Goal: Obtain resource: Obtain resource

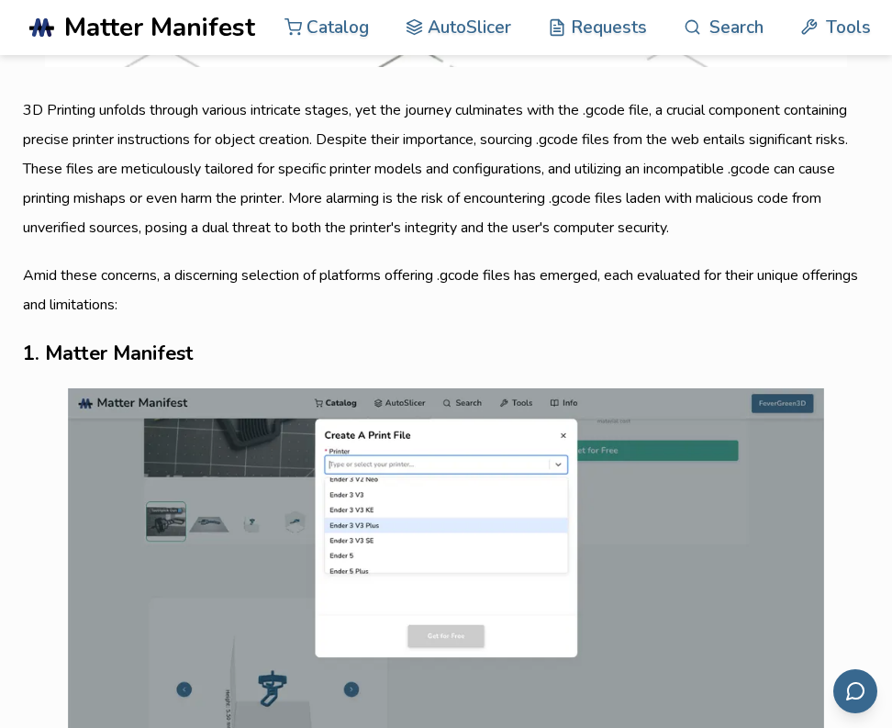
scroll to position [984, 0]
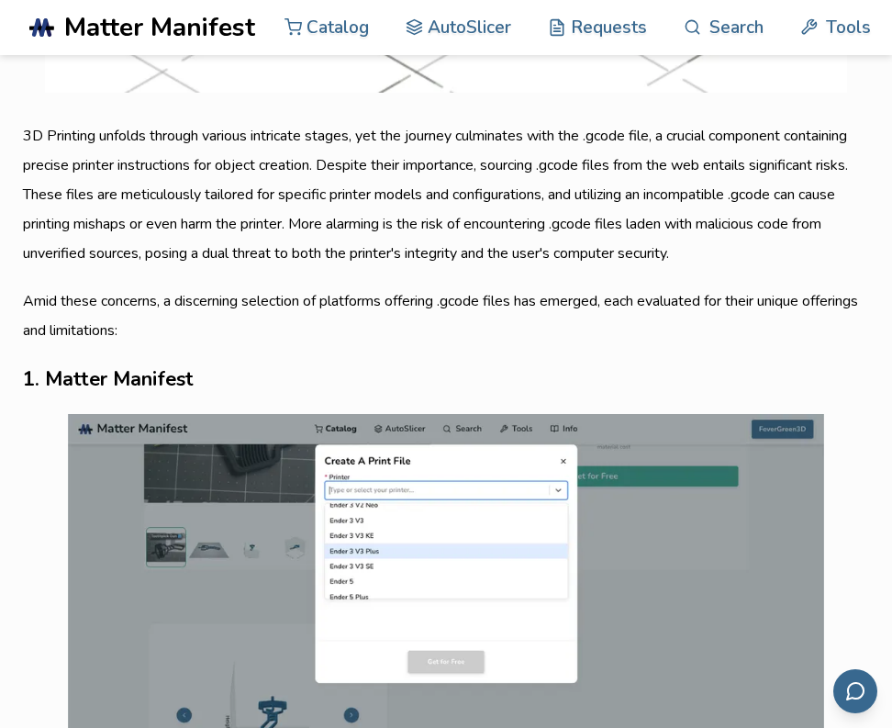
click at [88, 379] on h3 "1. Matter Manifest" at bounding box center [446, 379] width 846 height 32
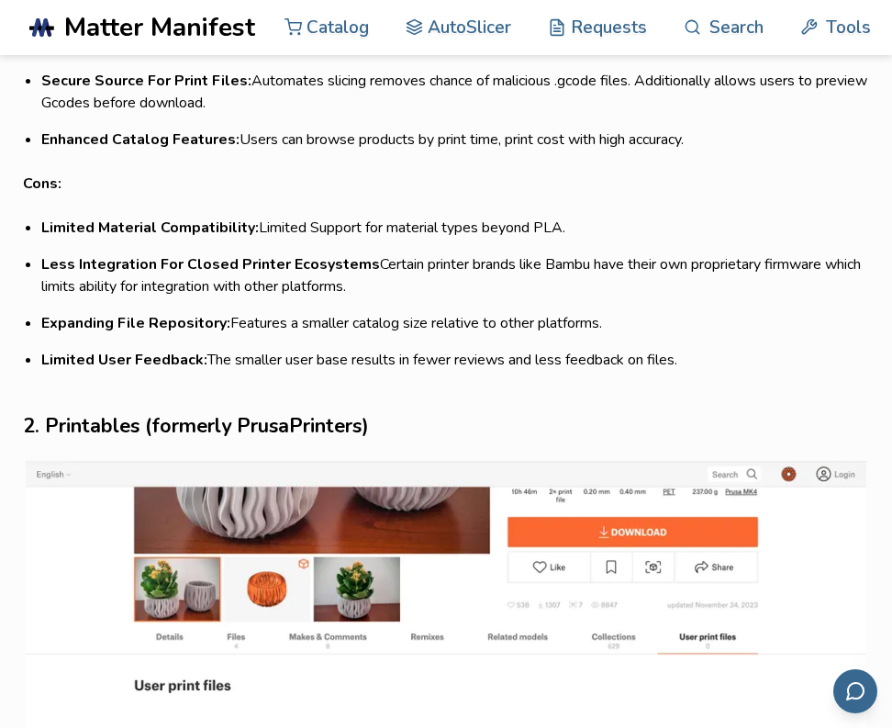
scroll to position [1984, 0]
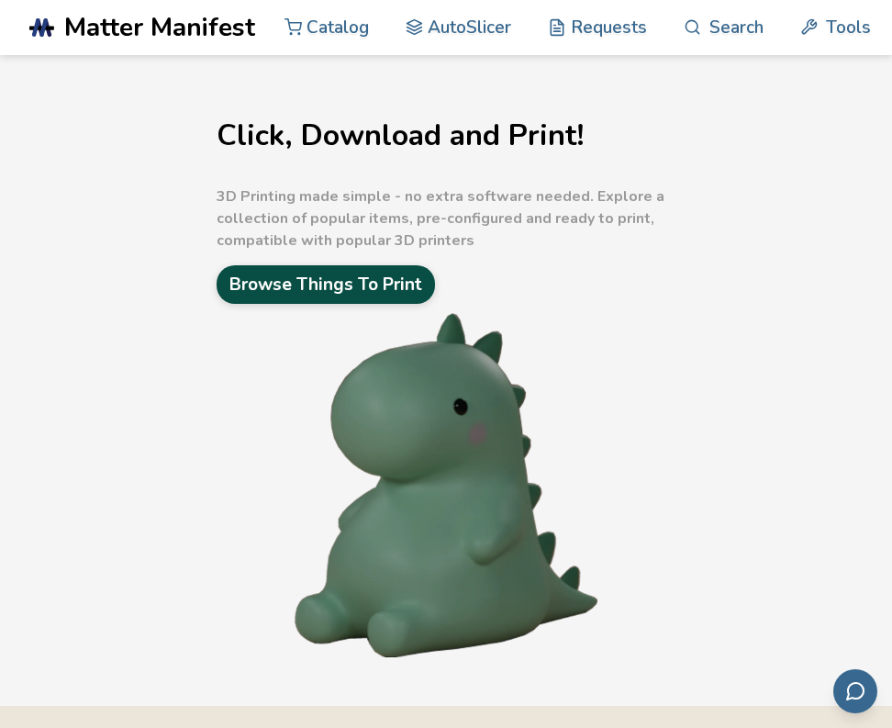
click at [341, 285] on link "Browse Things To Print" at bounding box center [326, 284] width 218 height 39
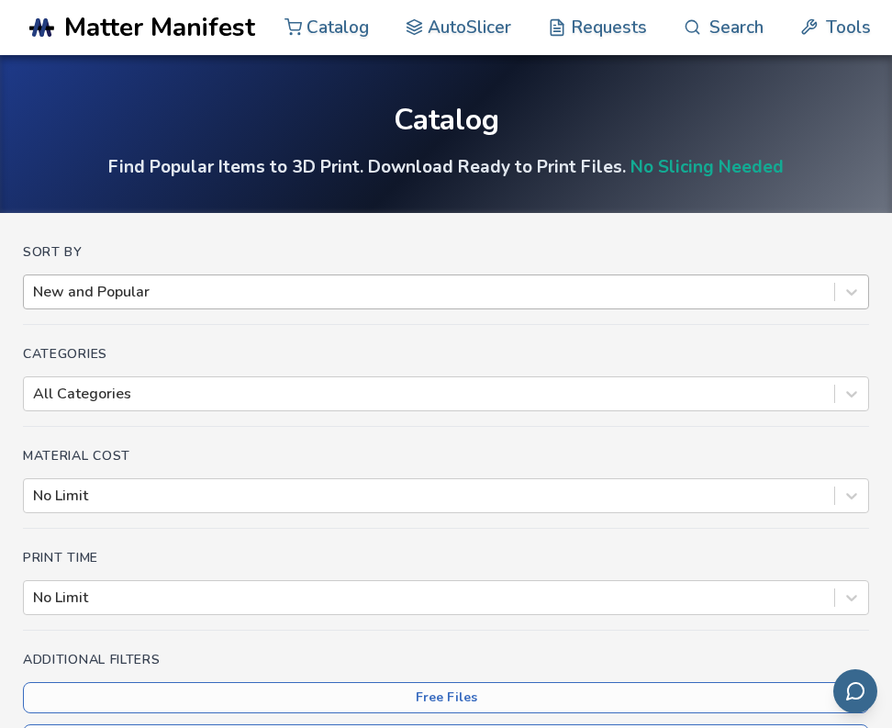
click at [315, 295] on div at bounding box center [429, 292] width 792 height 20
click at [275, 246] on h4 "Sort By" at bounding box center [446, 252] width 846 height 15
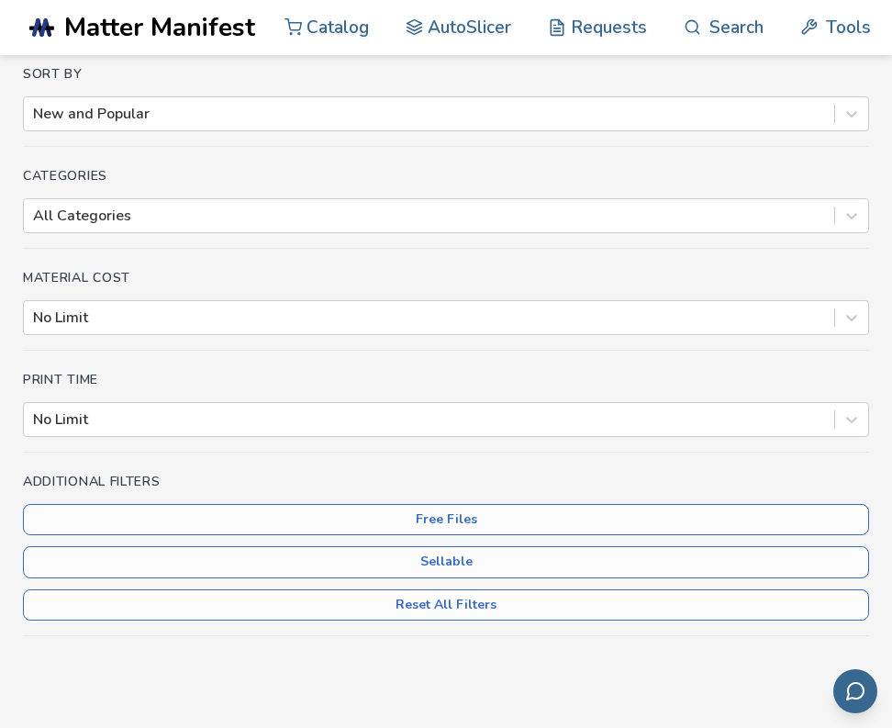
scroll to position [181, 0]
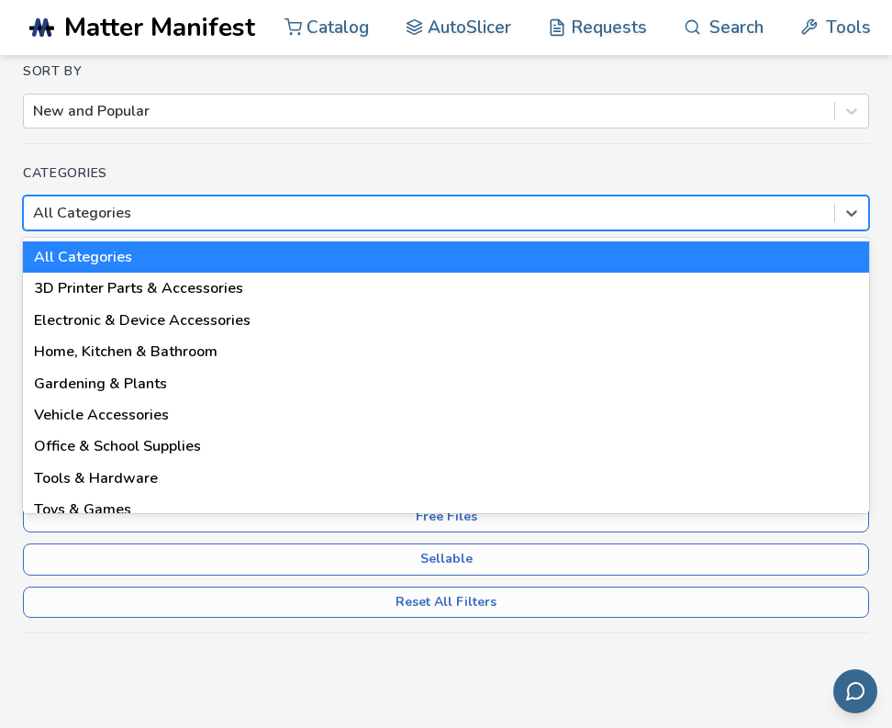
click at [189, 217] on div at bounding box center [429, 213] width 792 height 20
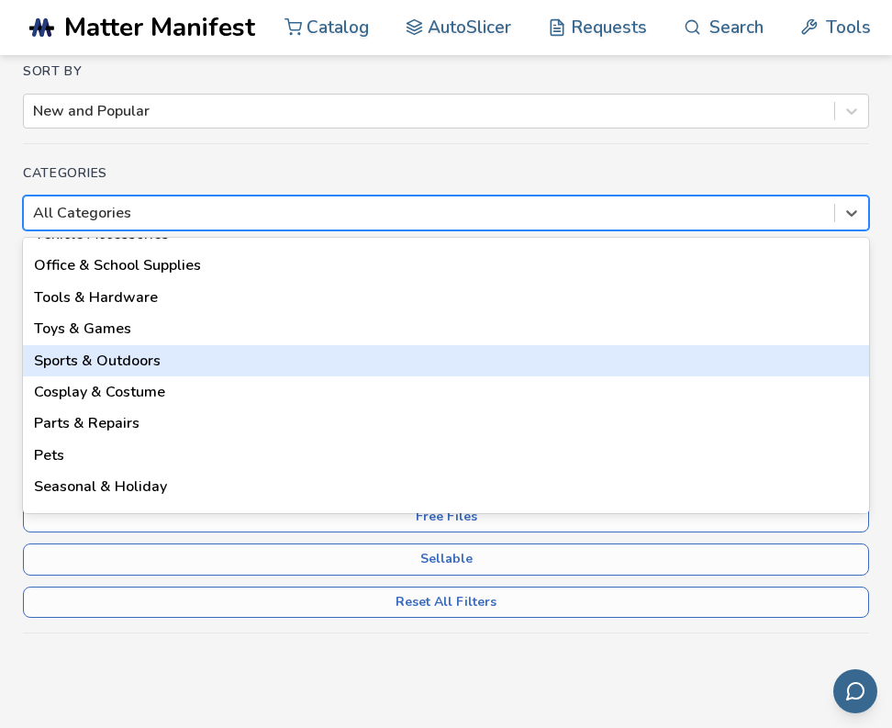
scroll to position [179, 0]
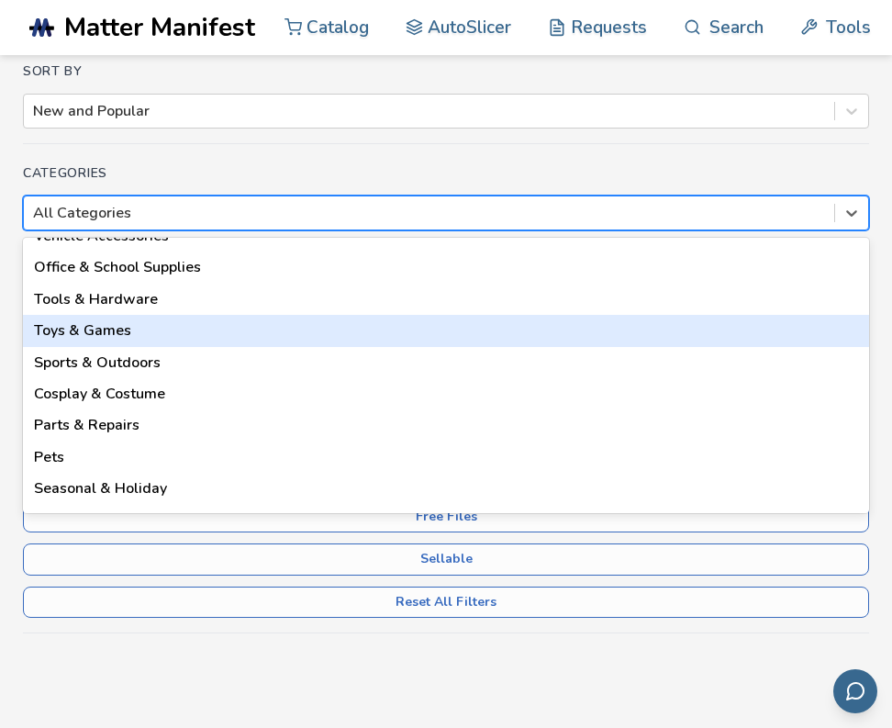
click at [82, 333] on div "Toys & Games" at bounding box center [446, 330] width 846 height 31
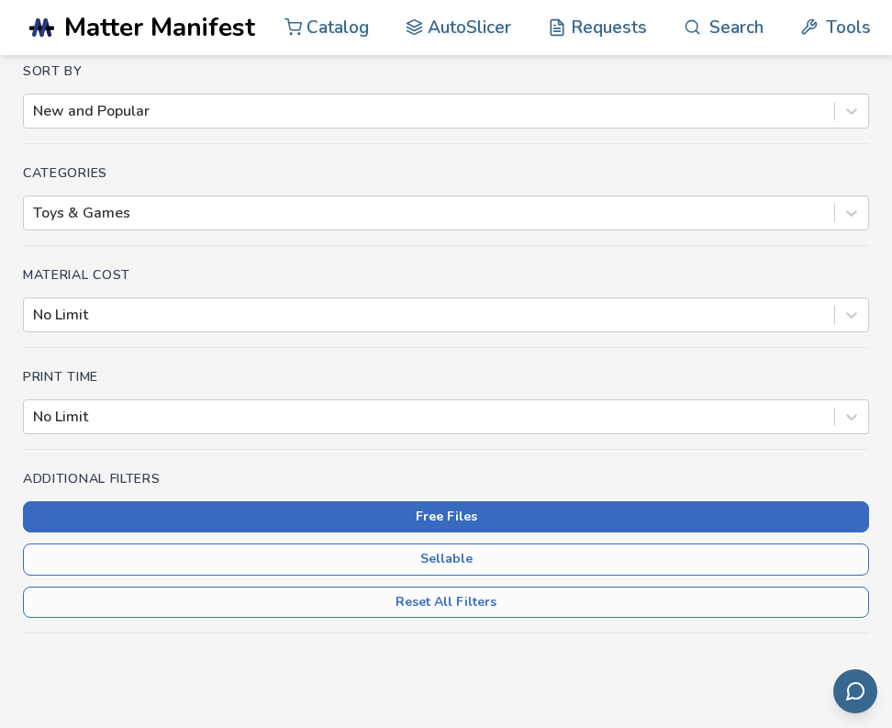
click at [442, 518] on button "Free Files" at bounding box center [446, 516] width 846 height 31
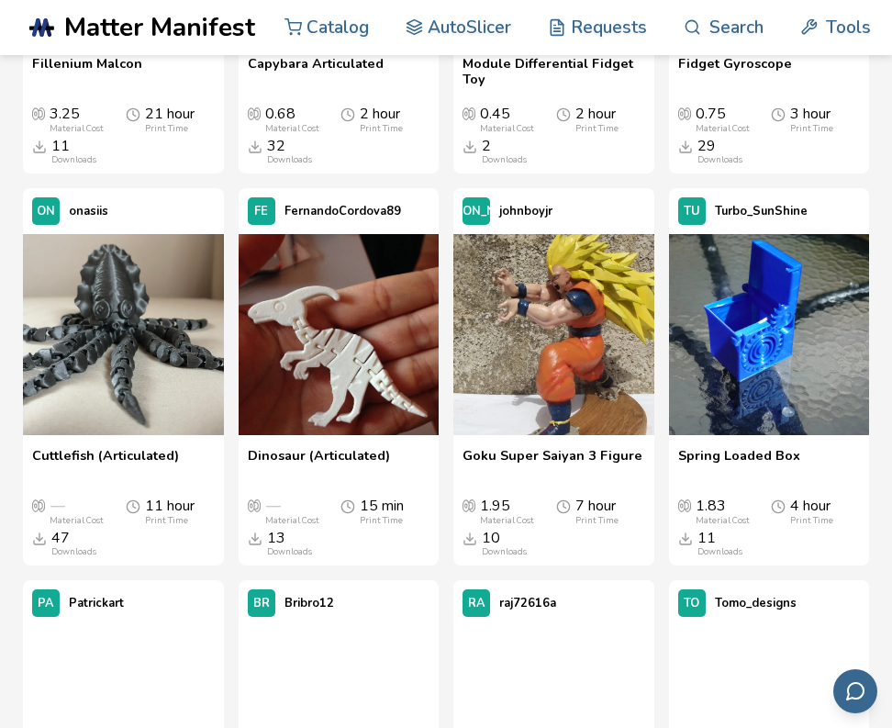
scroll to position [6294, 0]
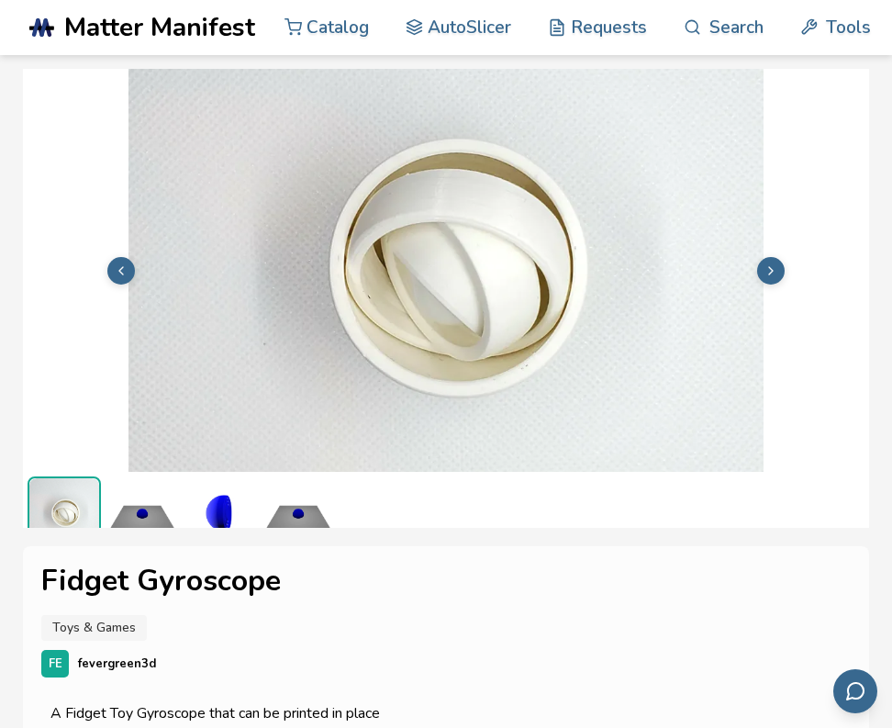
click at [773, 270] on polyline at bounding box center [771, 270] width 4 height 7
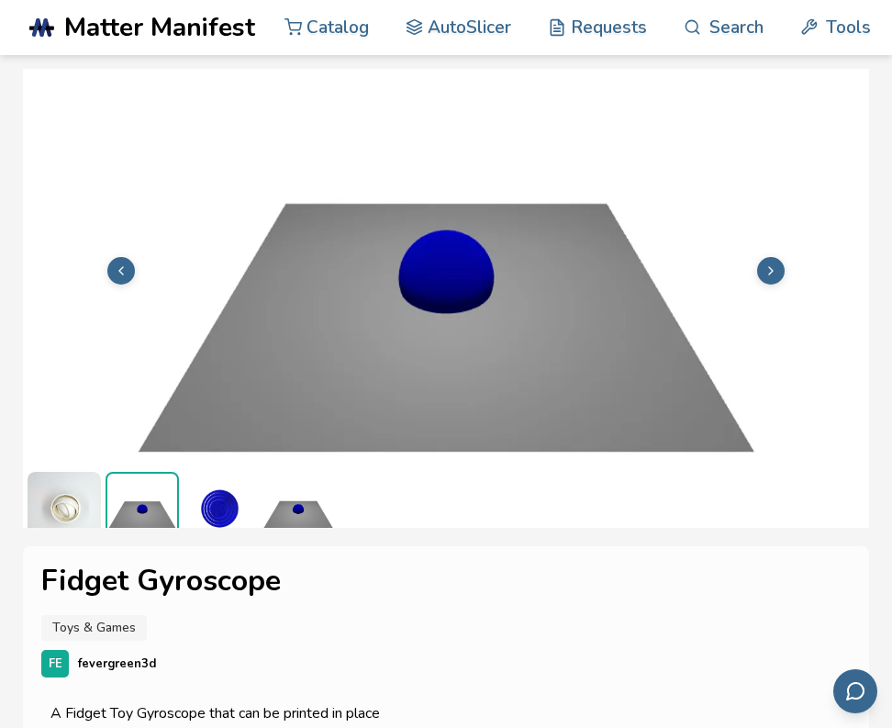
click at [773, 270] on polyline at bounding box center [771, 270] width 4 height 7
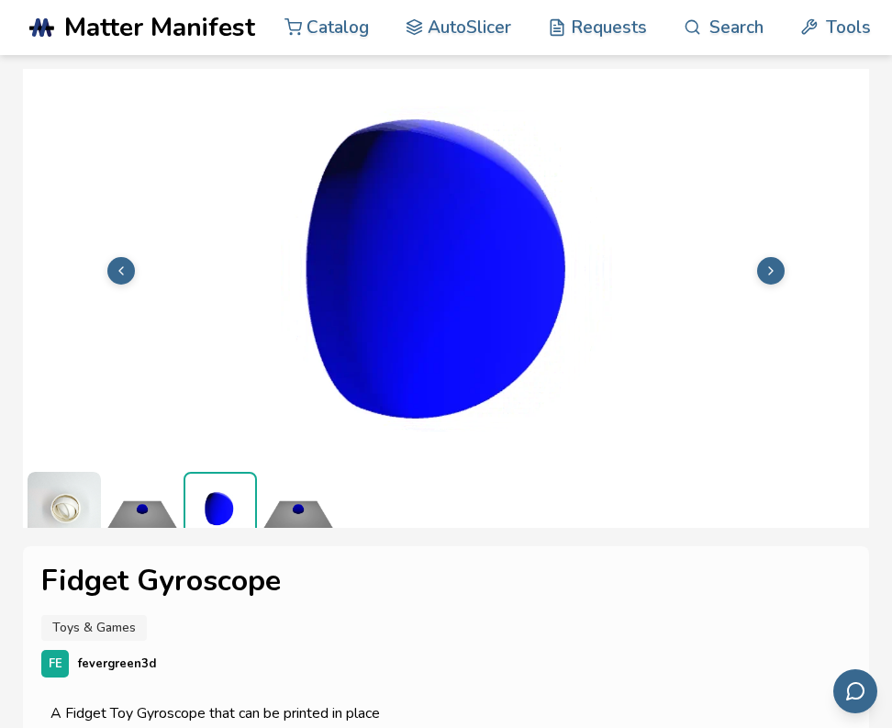
click at [773, 270] on polyline at bounding box center [771, 270] width 4 height 7
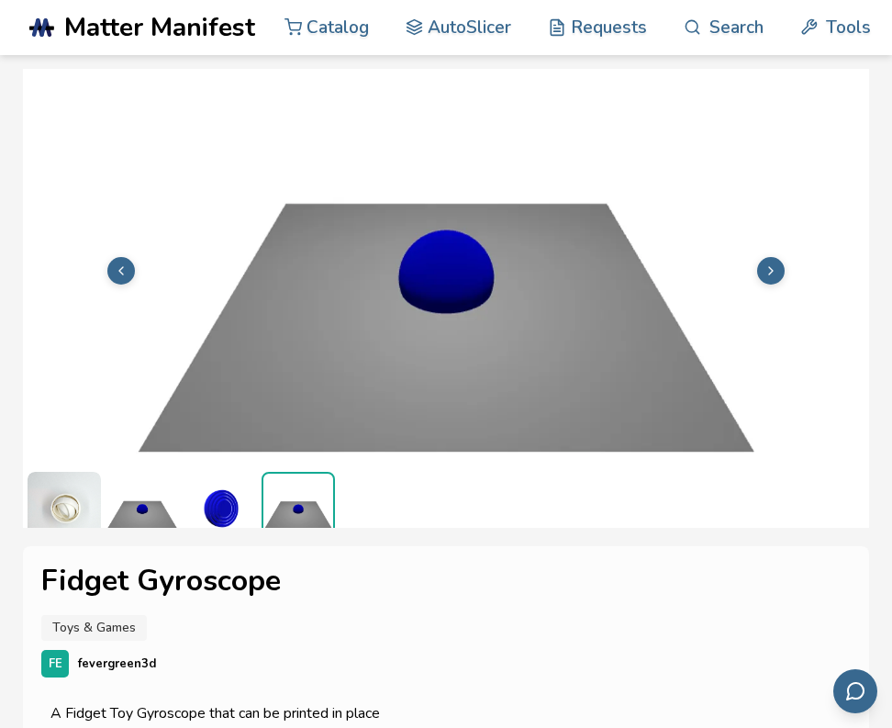
click at [773, 270] on polyline at bounding box center [771, 270] width 4 height 7
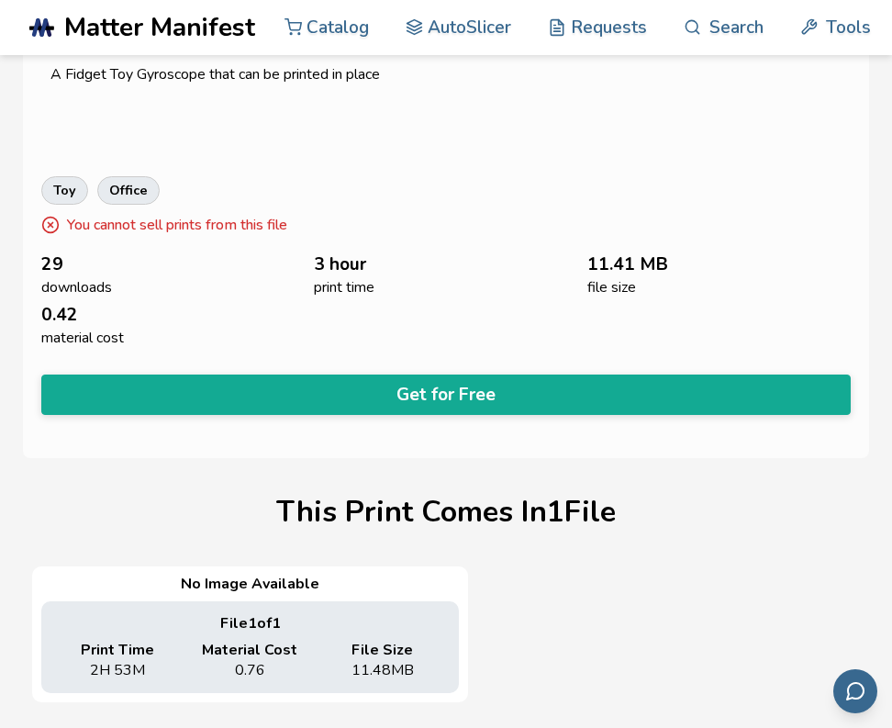
scroll to position [645, 0]
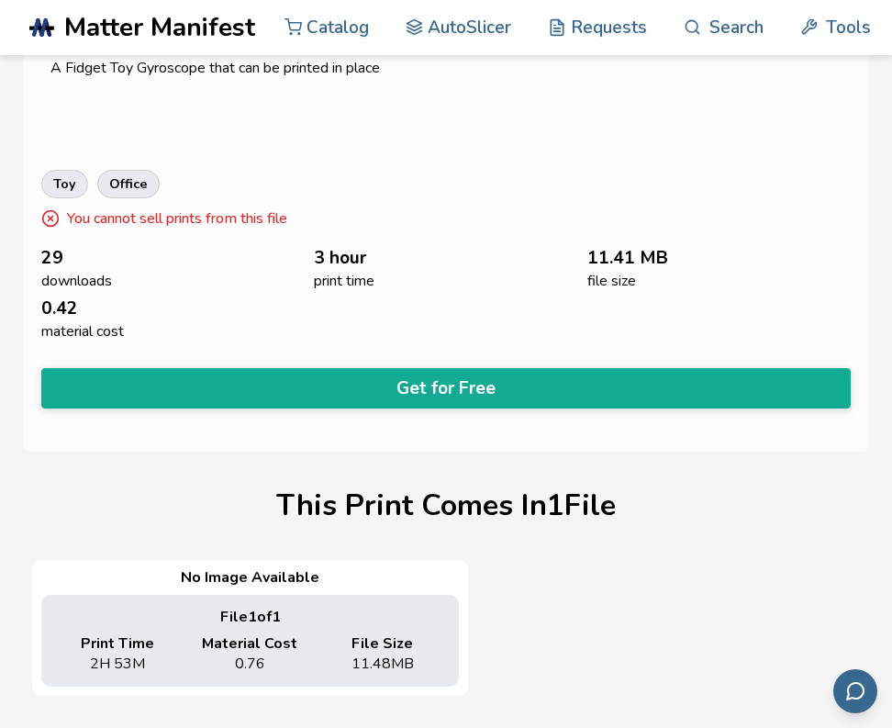
click at [423, 378] on button "Get for Free" at bounding box center [445, 388] width 809 height 40
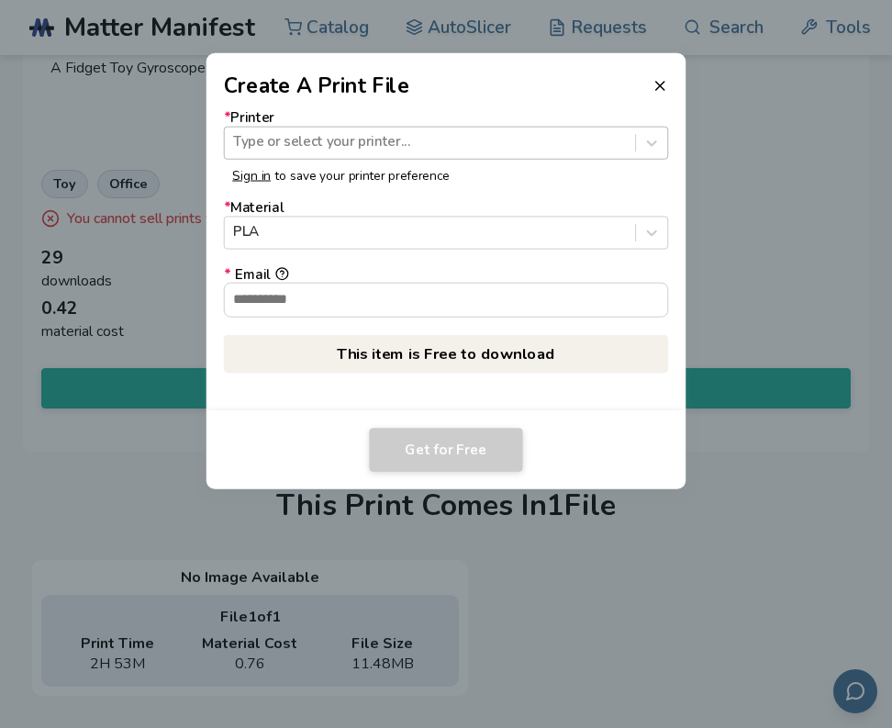
click at [417, 143] on div at bounding box center [429, 142] width 393 height 19
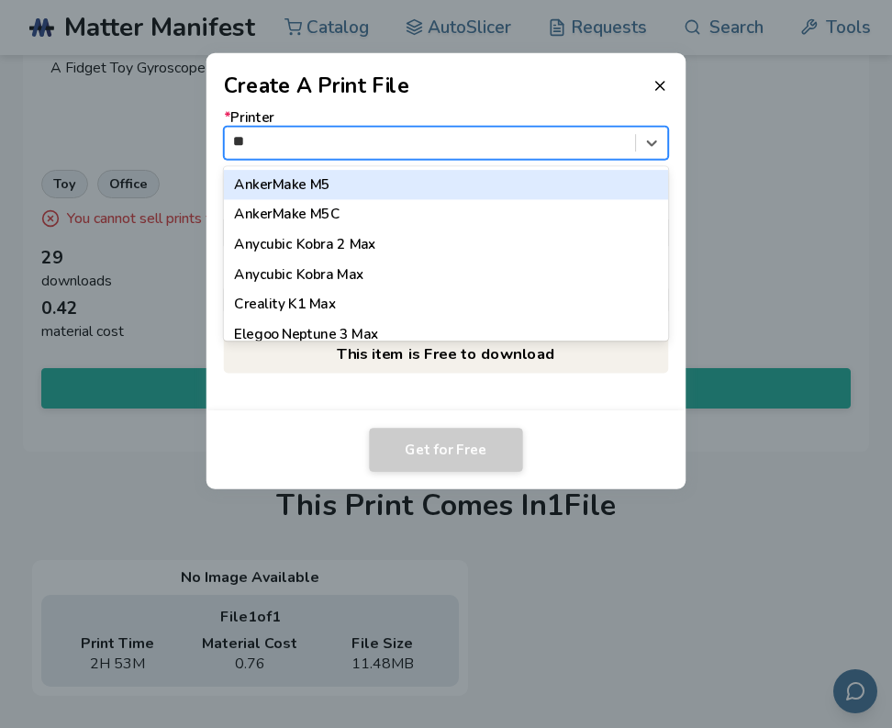
type input "*"
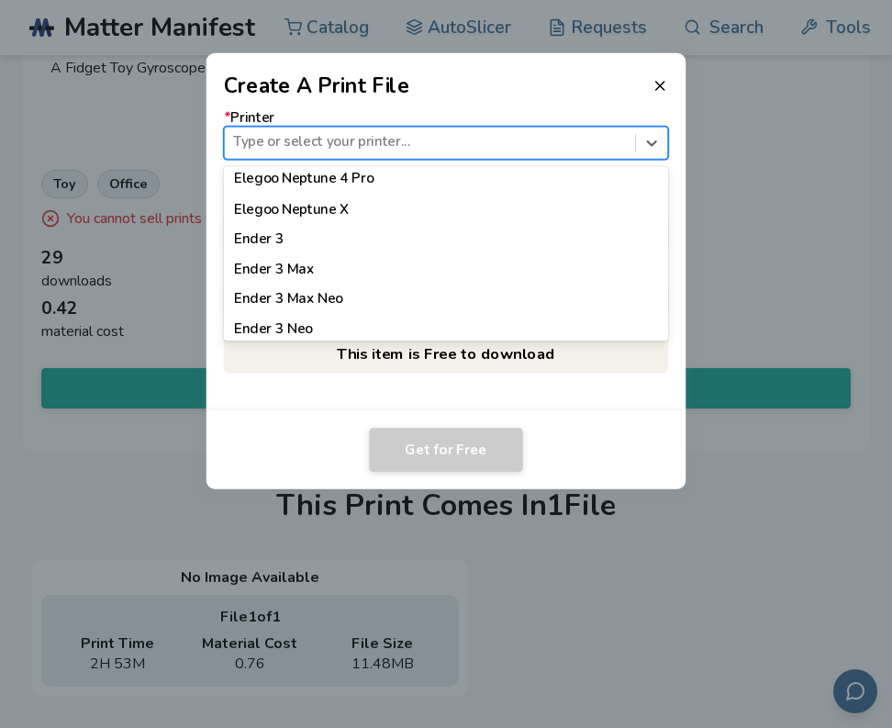
scroll to position [1030, 0]
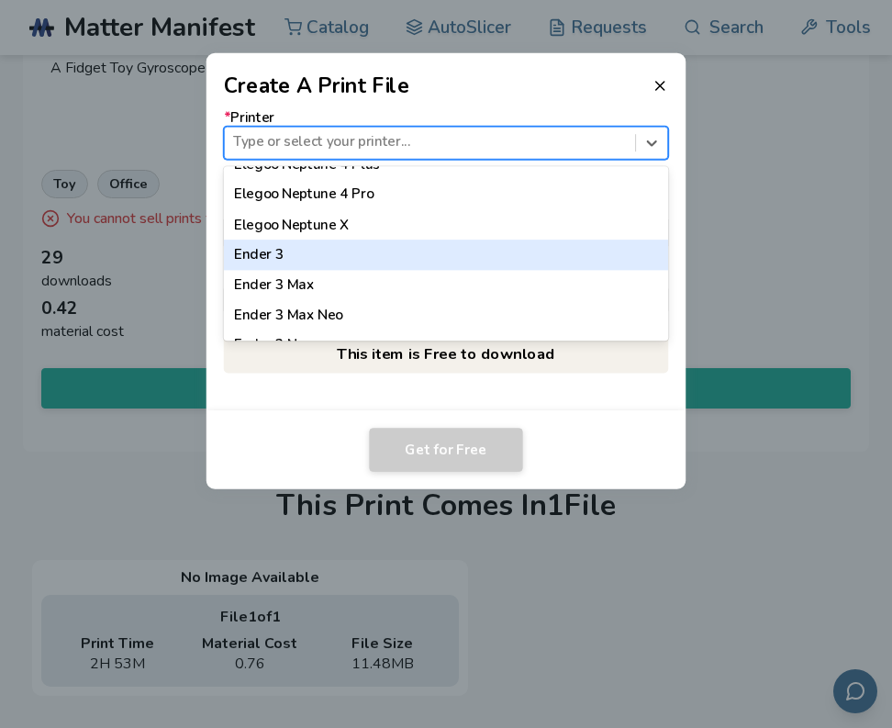
click at [366, 250] on div "Ender 3" at bounding box center [446, 254] width 445 height 30
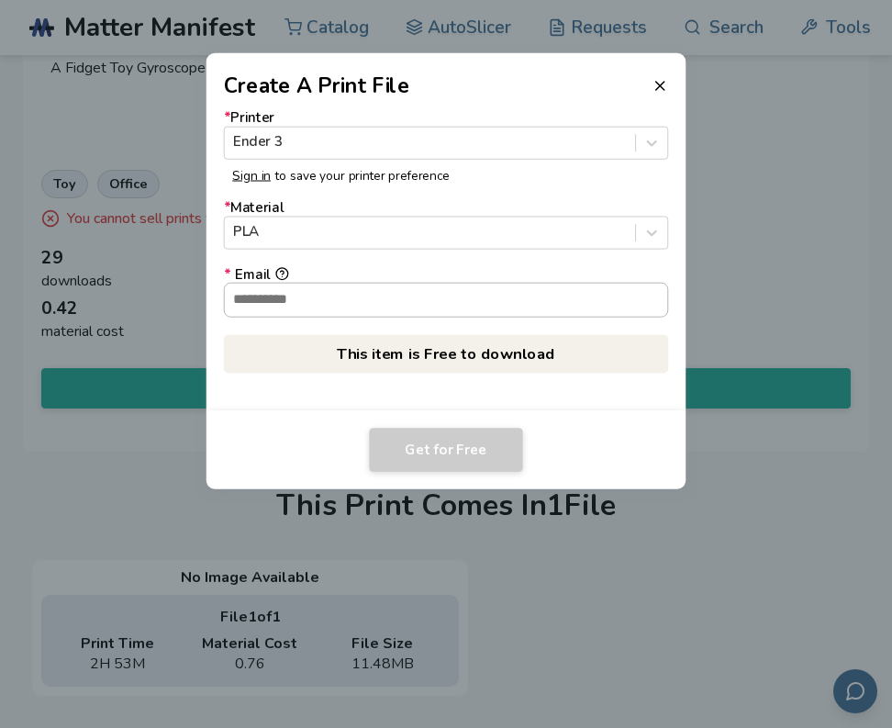
click at [386, 306] on input "* Email" at bounding box center [446, 300] width 443 height 33
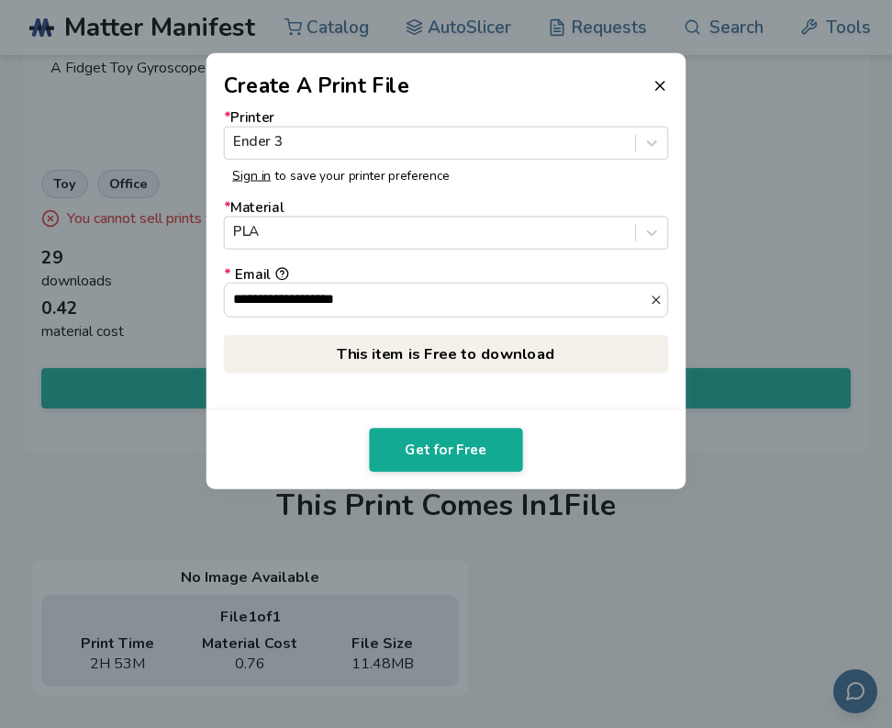
type input "**********"
click at [346, 389] on div "**********" at bounding box center [446, 255] width 480 height 309
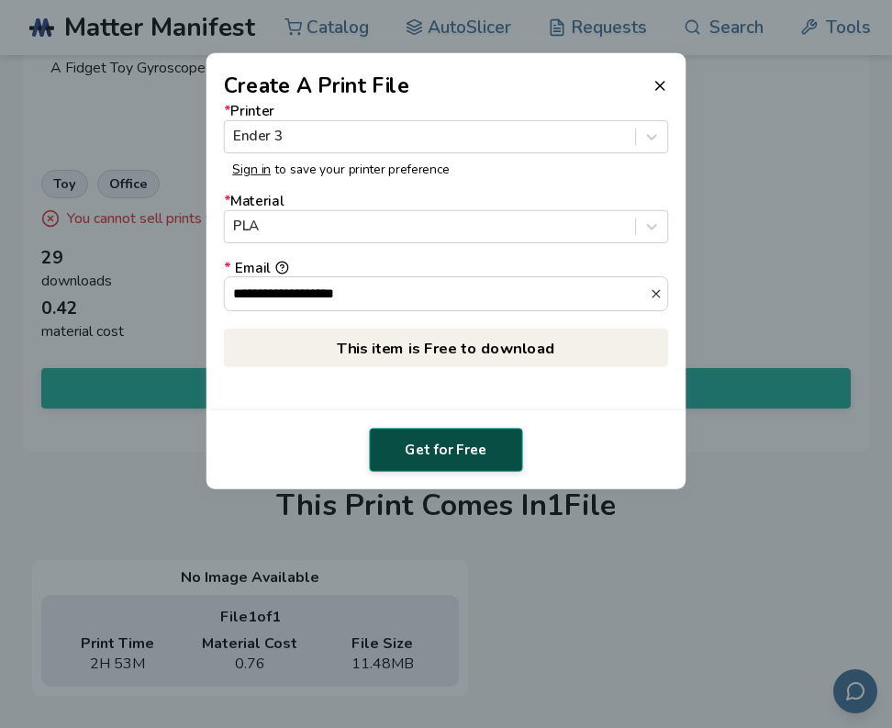
click at [457, 444] on button "Get for Free" at bounding box center [445, 450] width 153 height 44
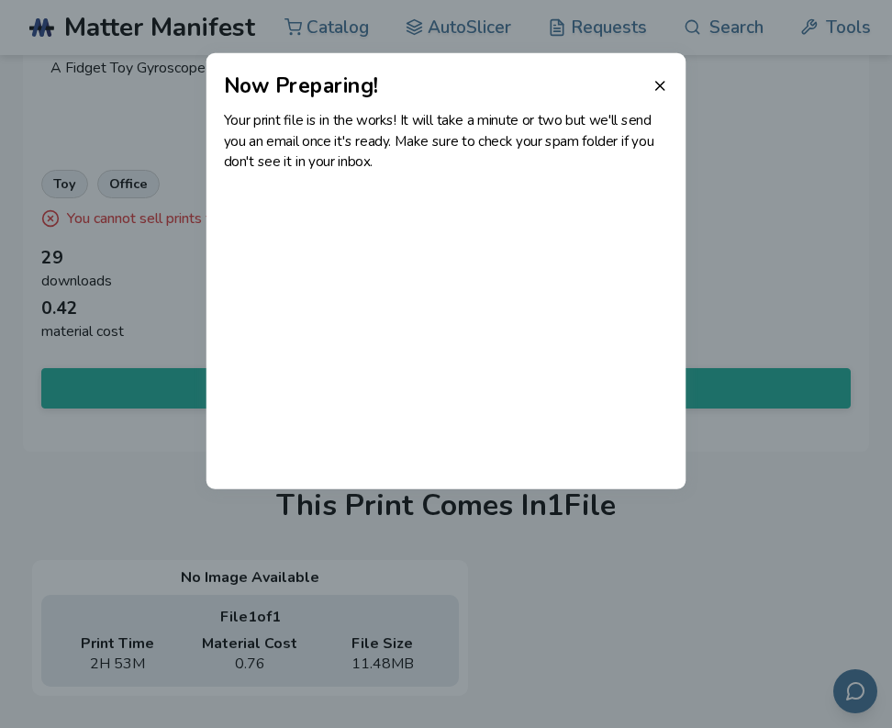
scroll to position [0, 0]
click at [662, 89] on line at bounding box center [660, 86] width 8 height 8
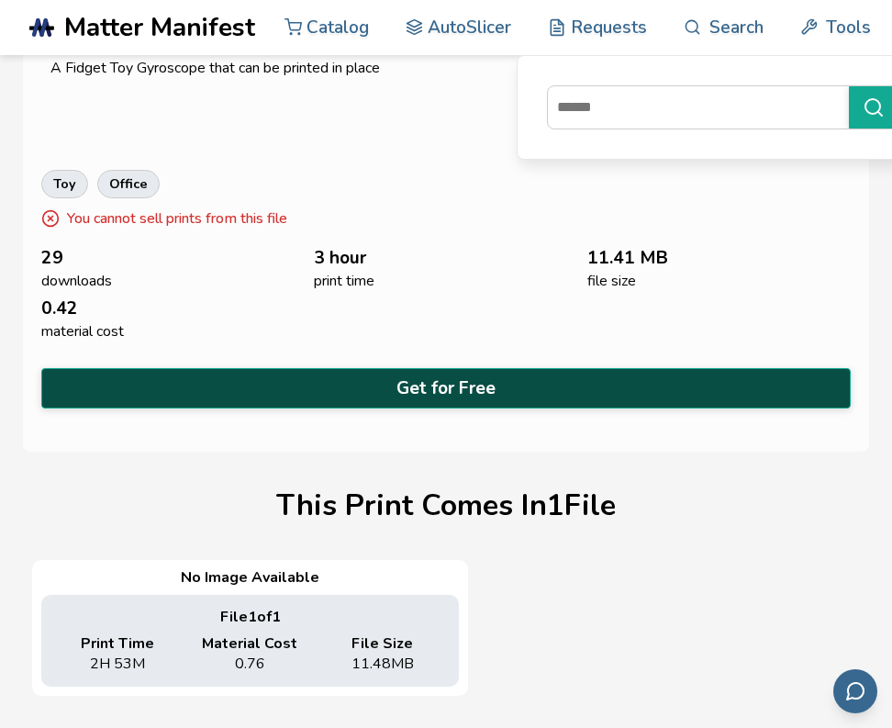
click at [454, 374] on button "Get for Free" at bounding box center [445, 388] width 809 height 40
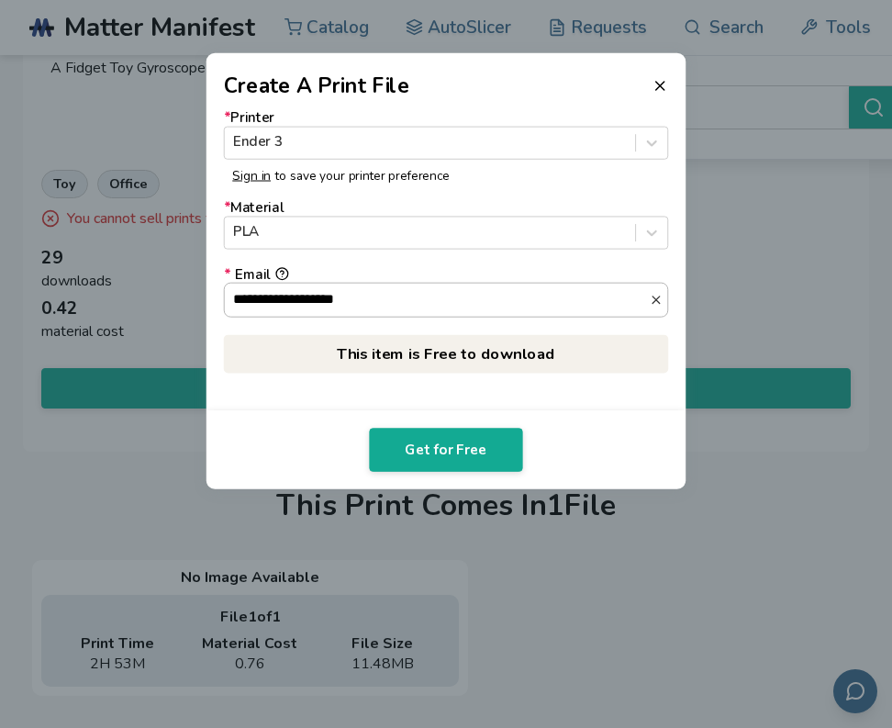
click at [389, 305] on input "**********" at bounding box center [437, 300] width 425 height 33
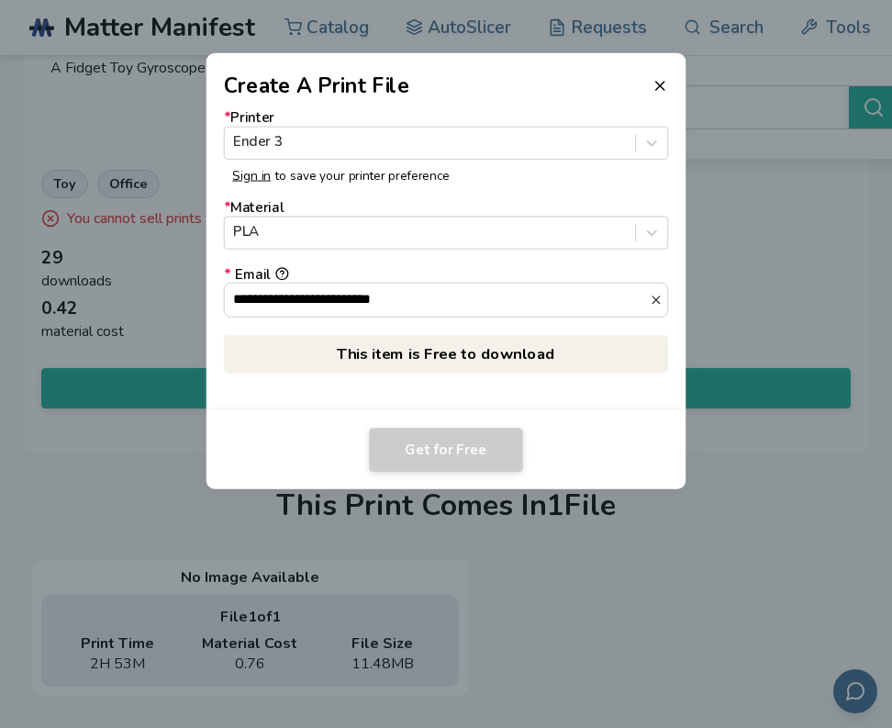
type input "**********"
click at [406, 370] on p "This item is Free to download" at bounding box center [446, 354] width 445 height 39
click at [324, 388] on div "**********" at bounding box center [446, 255] width 480 height 309
click at [387, 145] on div at bounding box center [429, 142] width 393 height 19
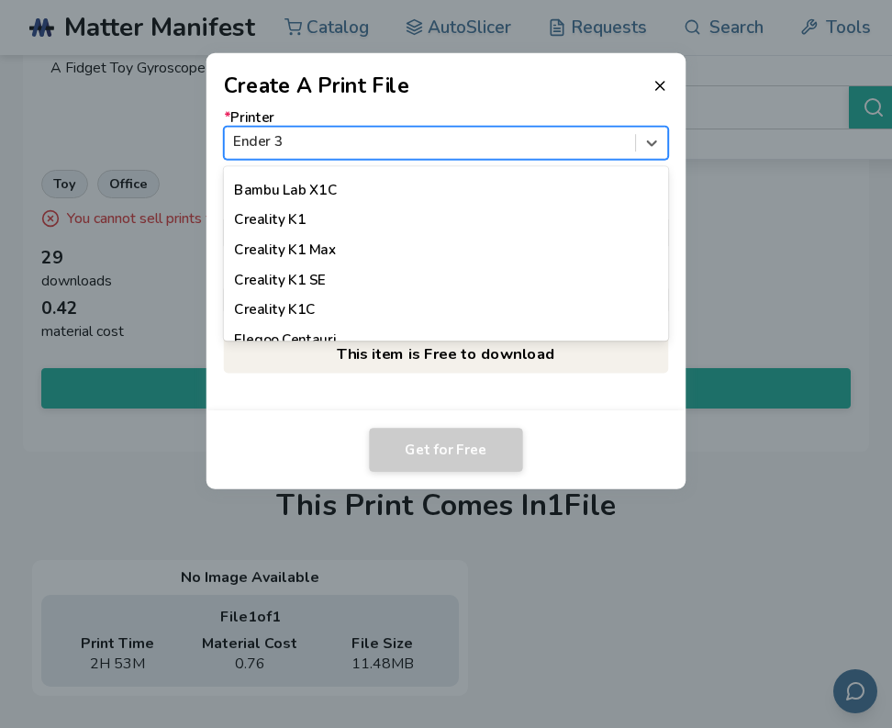
scroll to position [523, 0]
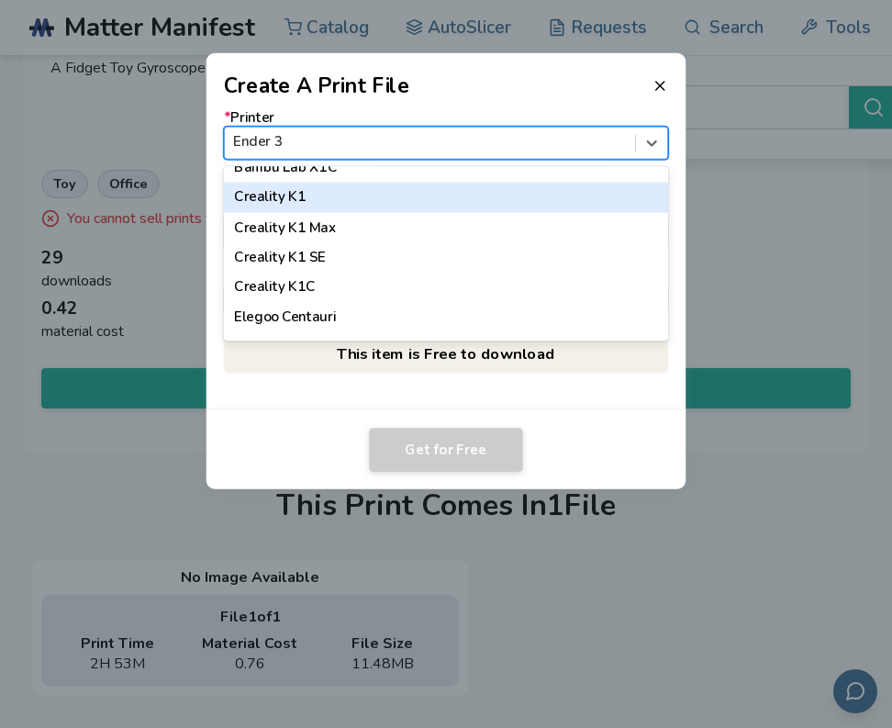
click at [379, 187] on div "Creality K1" at bounding box center [446, 198] width 445 height 30
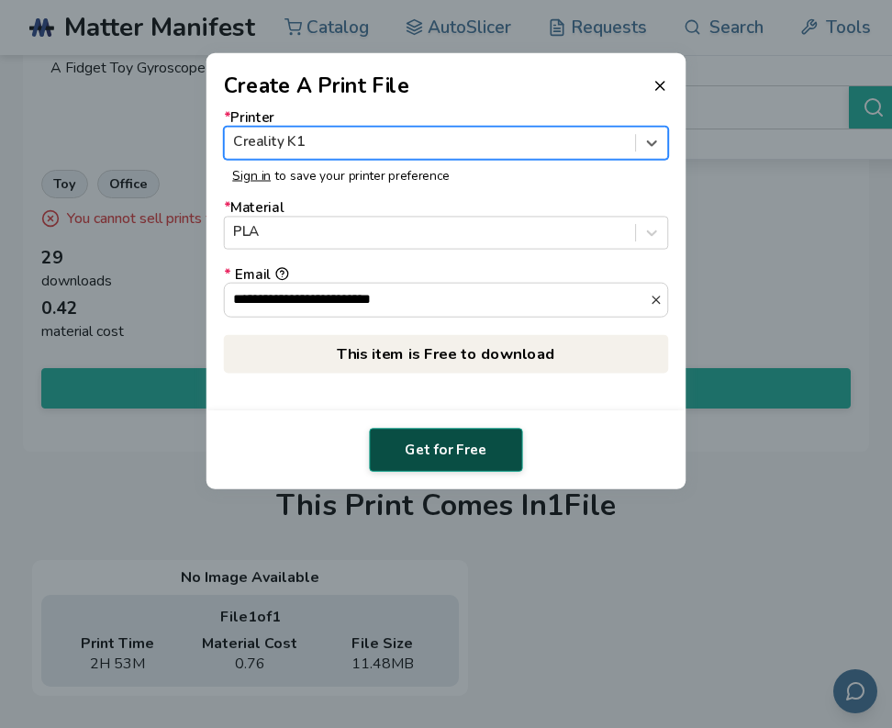
click at [455, 445] on button "Get for Free" at bounding box center [445, 450] width 153 height 44
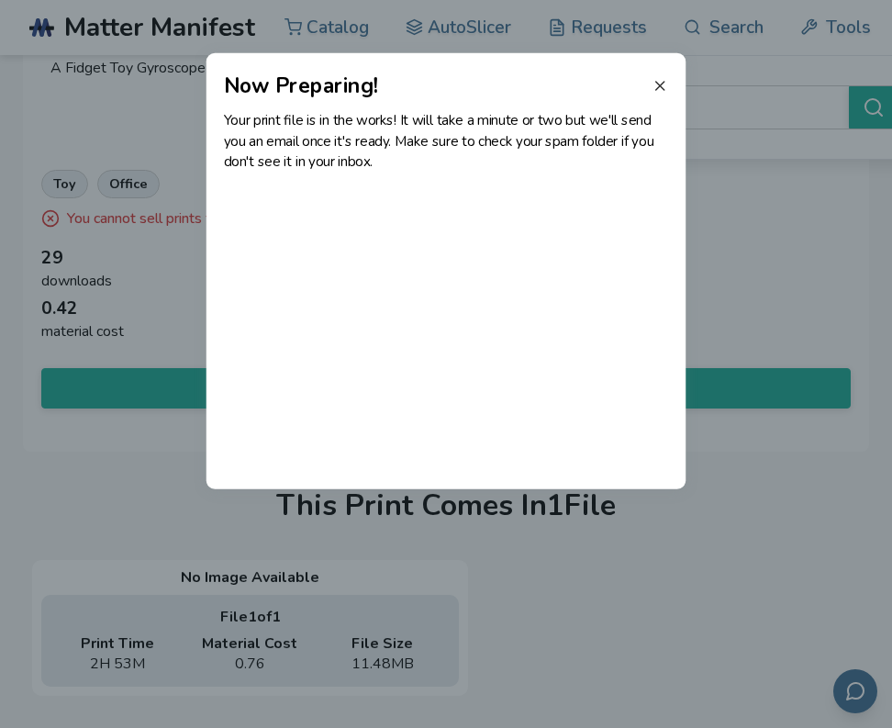
click at [662, 85] on icon at bounding box center [659, 85] width 17 height 17
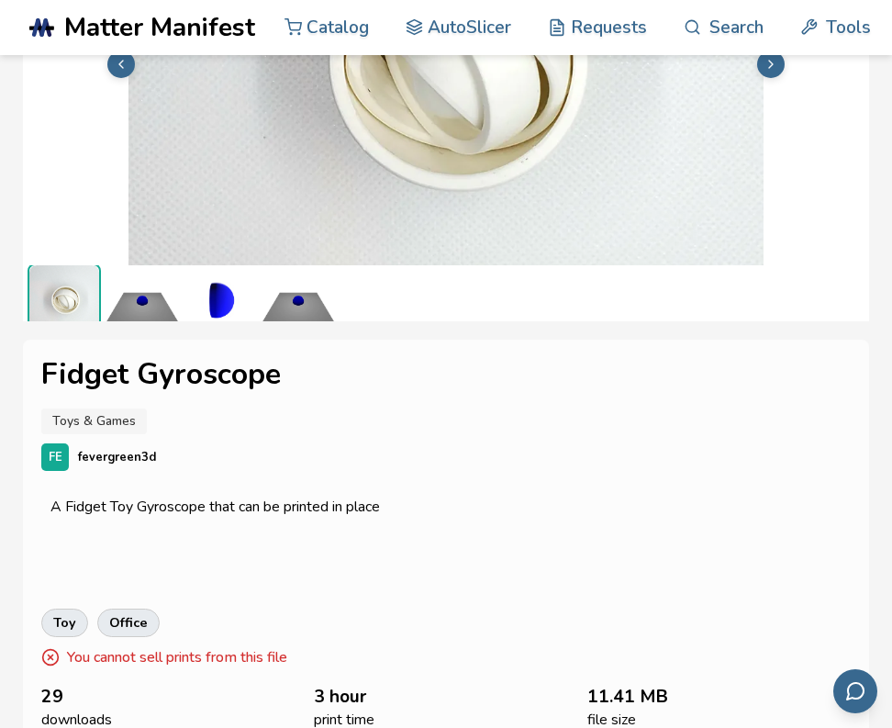
scroll to position [0, 0]
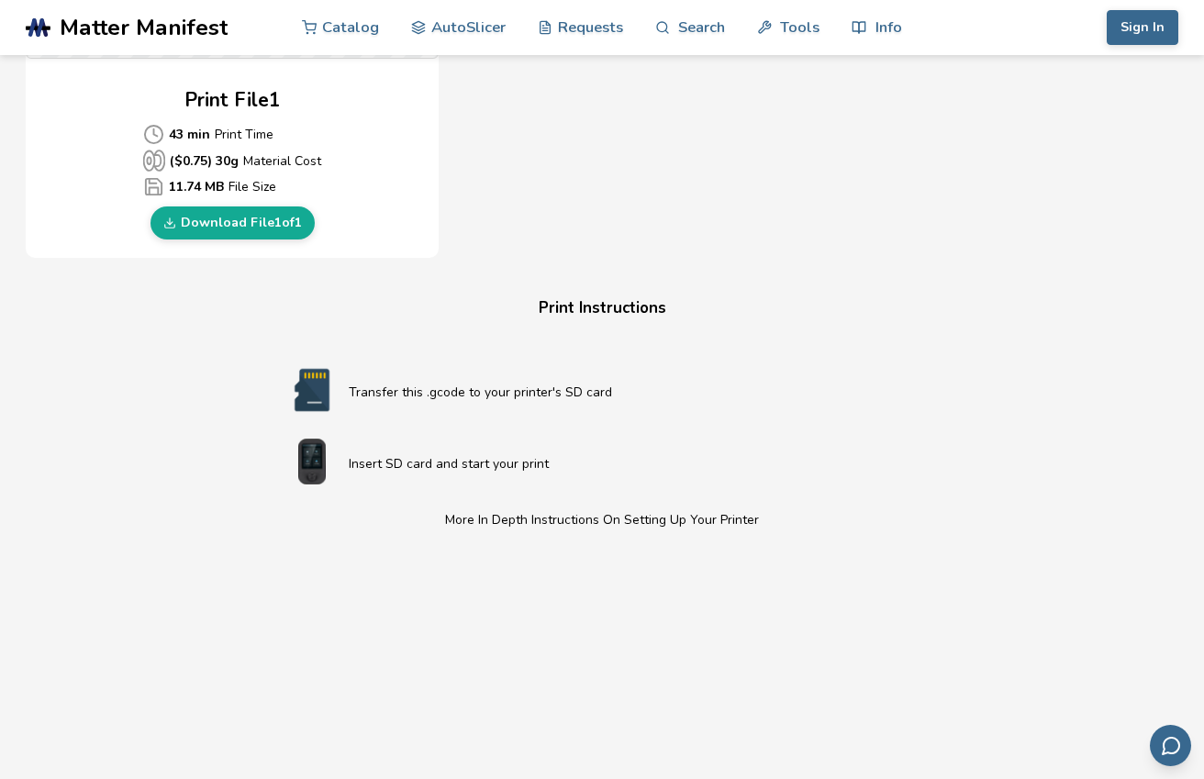
scroll to position [846, 0]
